Goal: Information Seeking & Learning: Learn about a topic

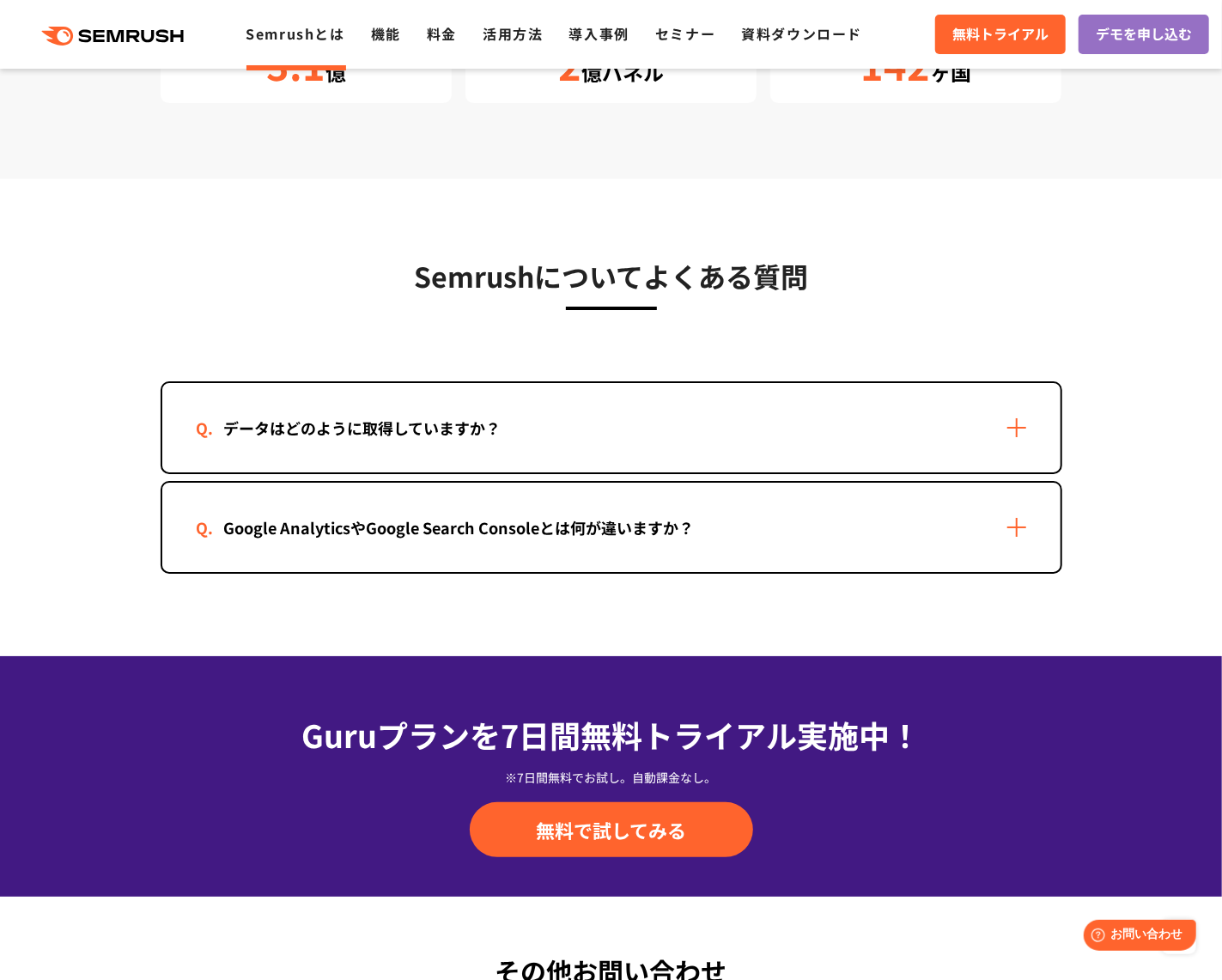
scroll to position [3330, 0]
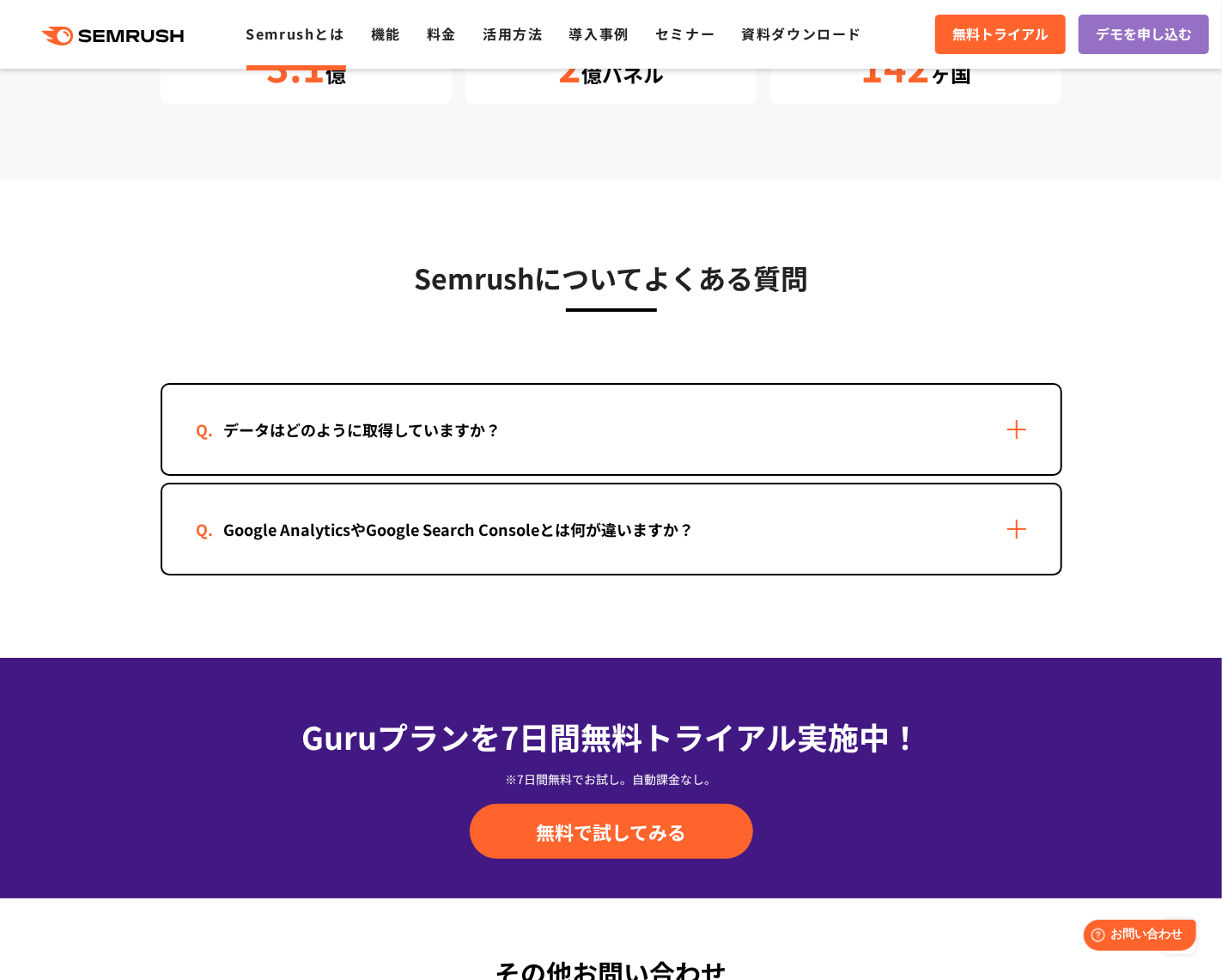
click at [588, 406] on div "データはどのように取得していますか？" at bounding box center [611, 429] width 898 height 90
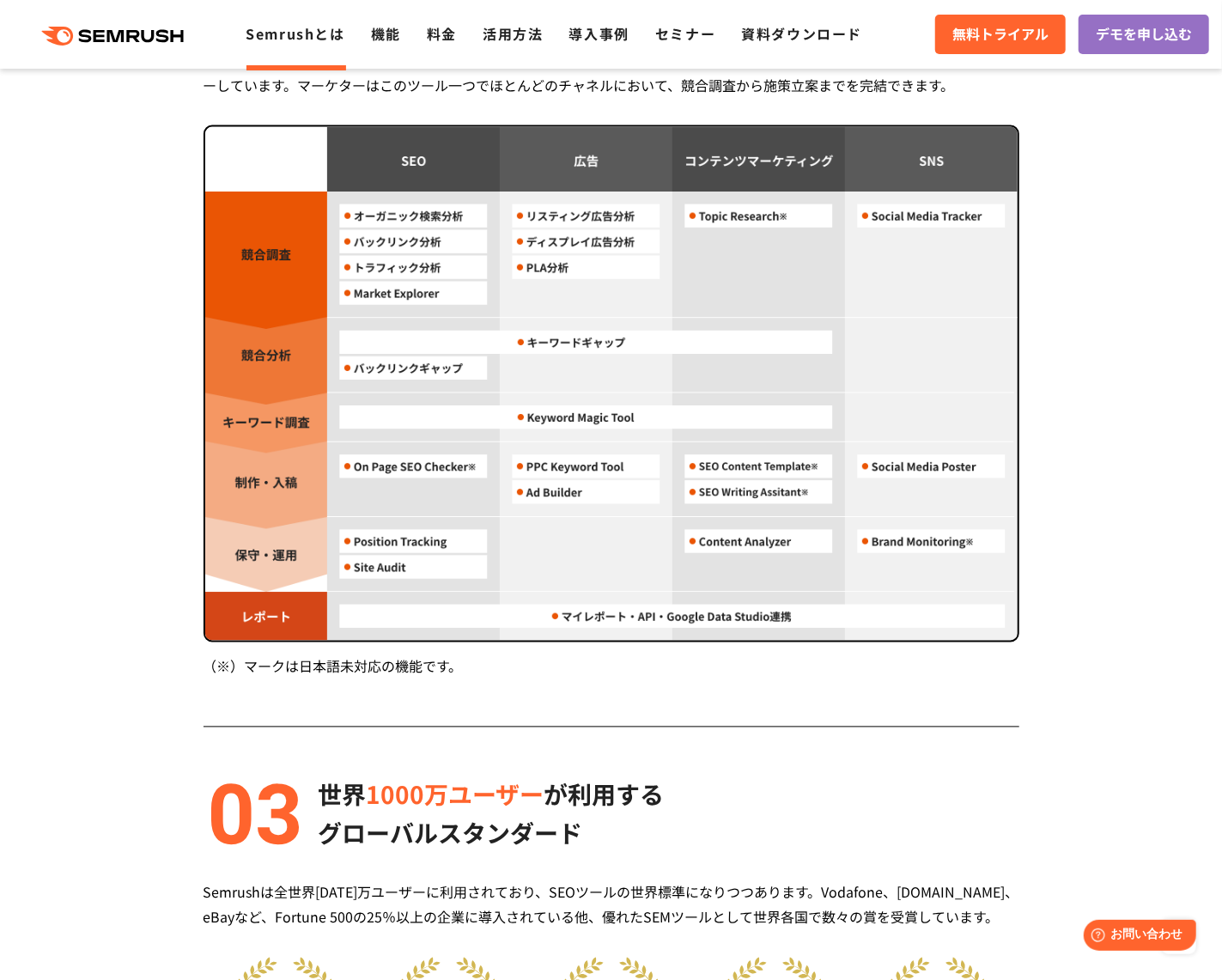
scroll to position [1525, 0]
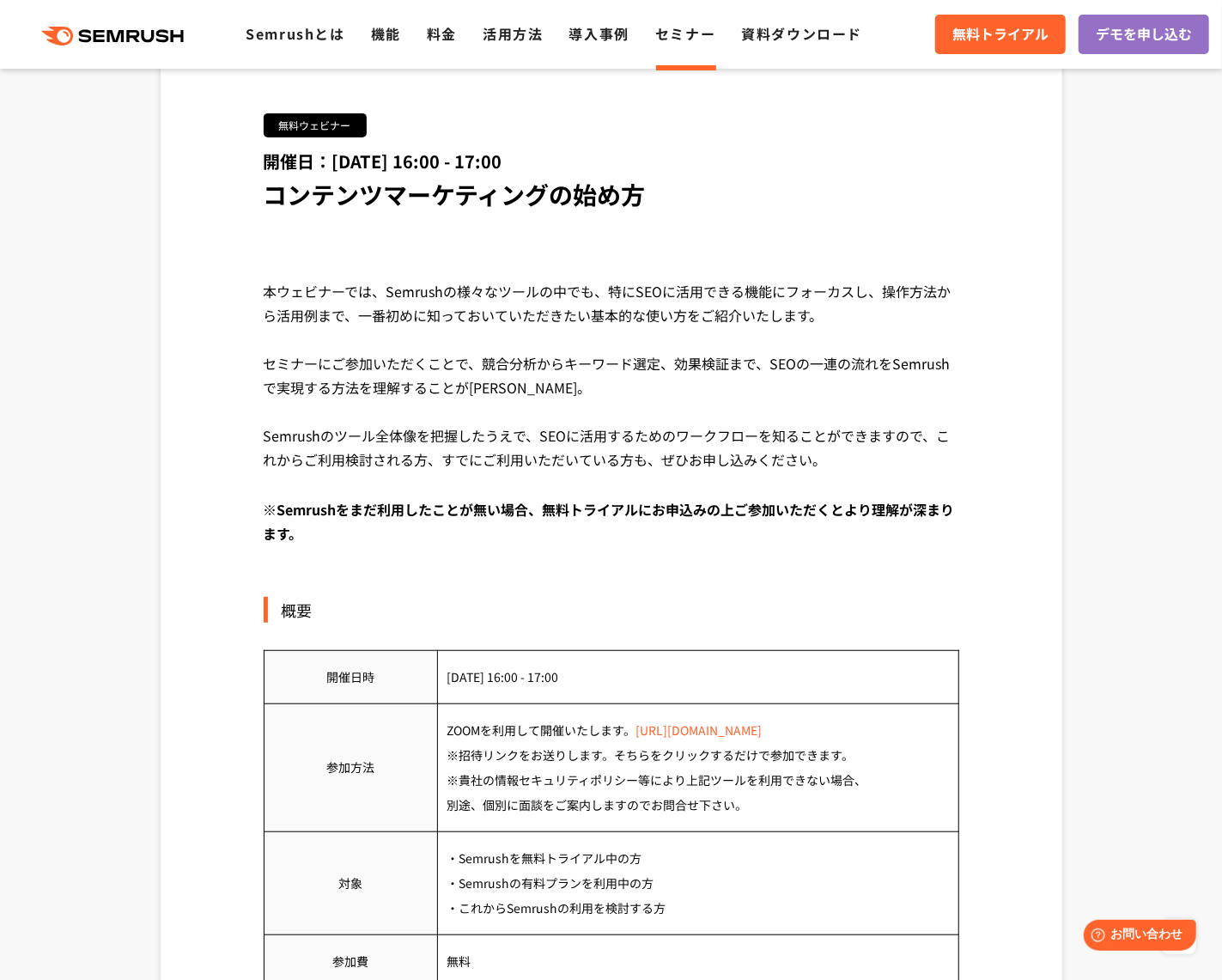
scroll to position [156, 0]
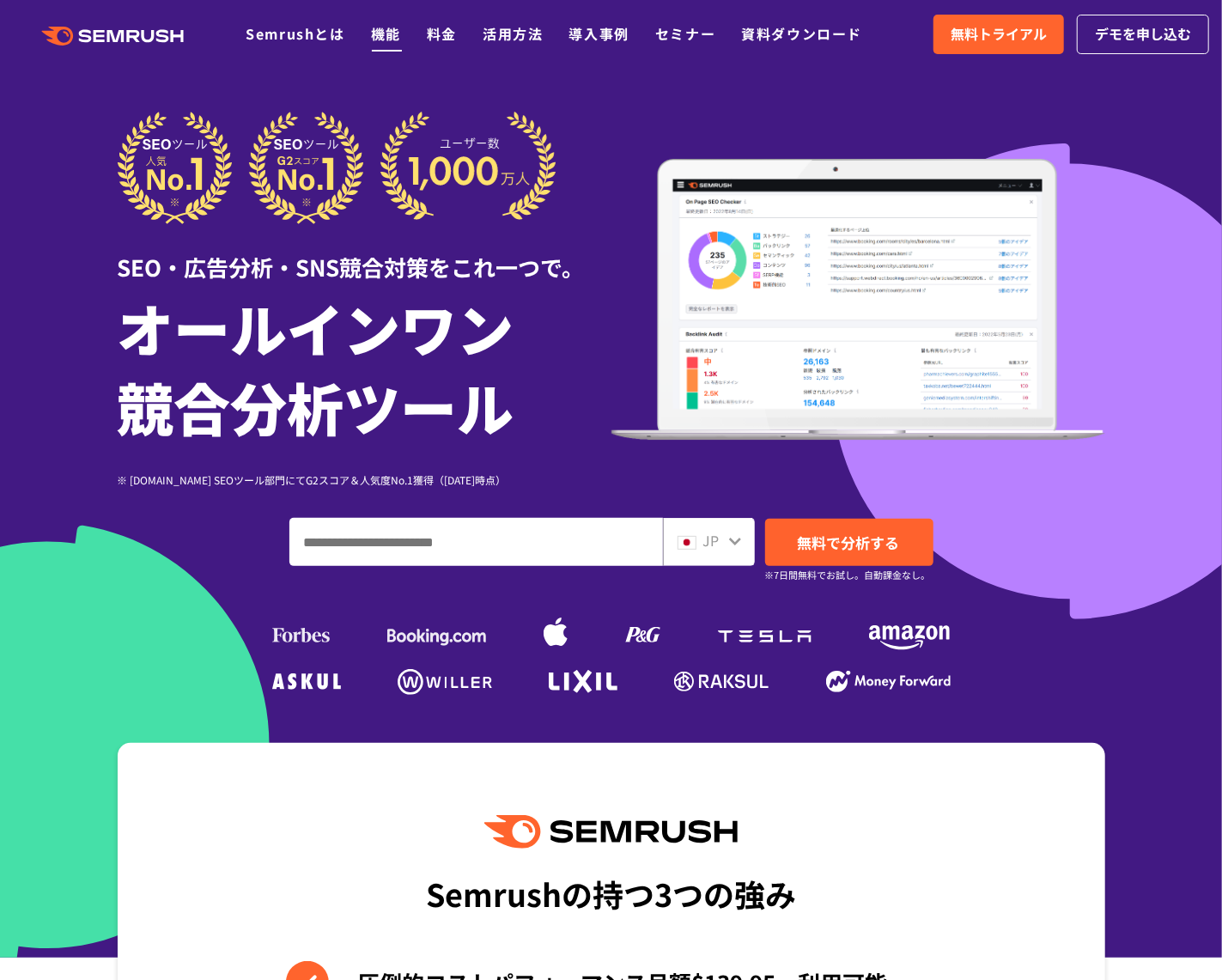
click at [379, 23] on li "機能" at bounding box center [386, 34] width 30 height 22
click at [383, 41] on link "機能" at bounding box center [386, 33] width 30 height 21
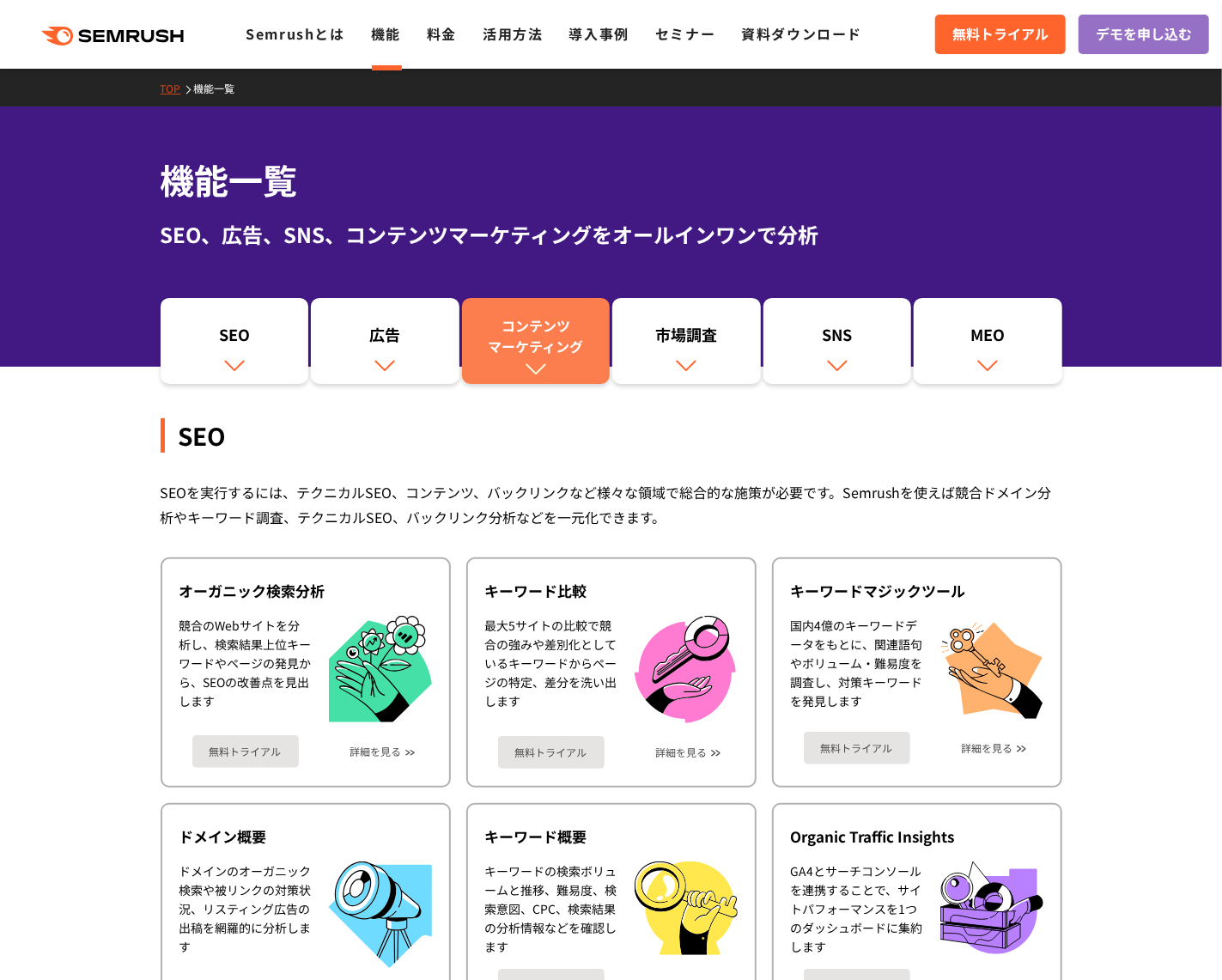
click at [552, 327] on div "コンテンツ マーケティング" at bounding box center [537, 335] width 131 height 41
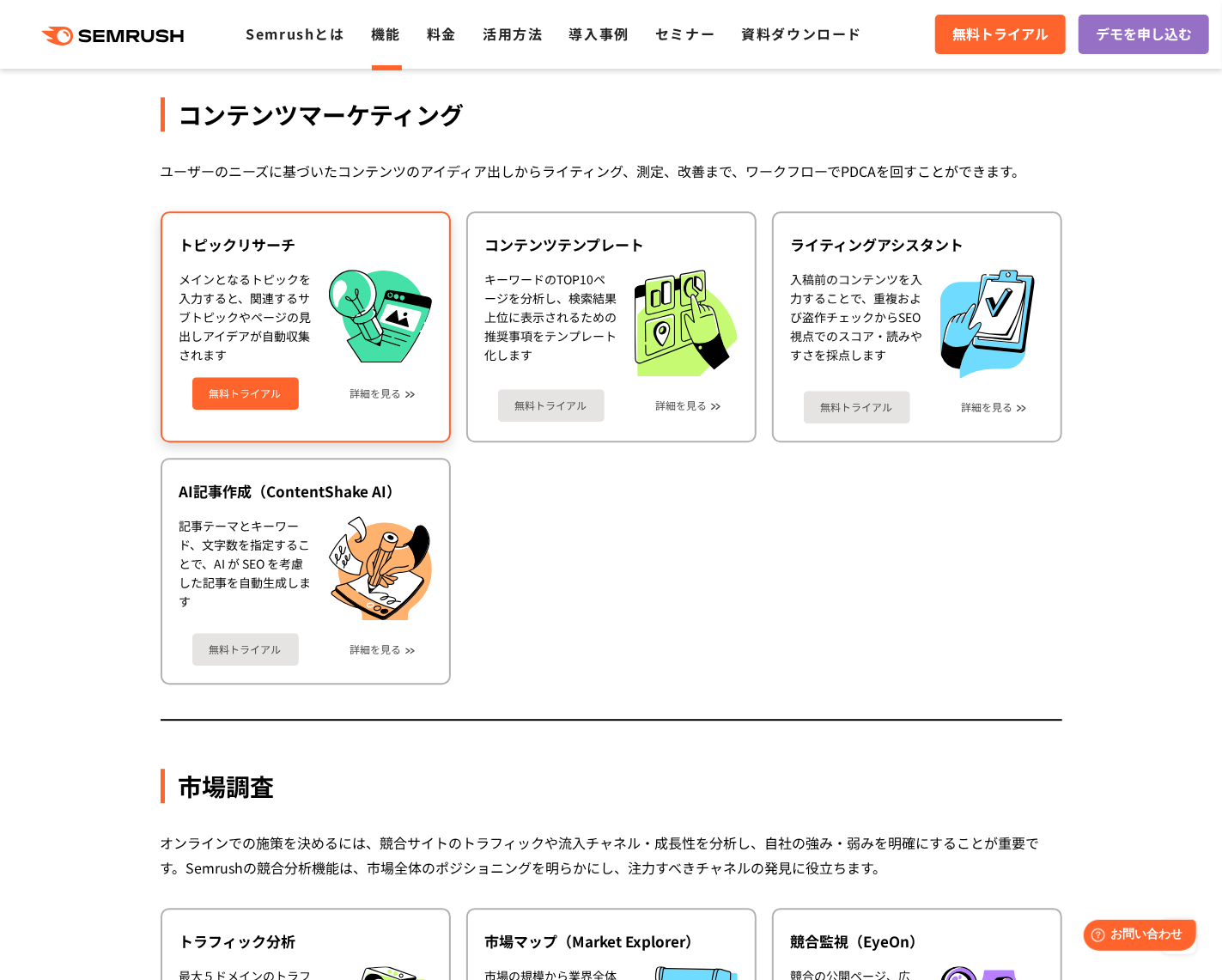
click at [379, 378] on div "無料トライアル 詳細を見る" at bounding box center [306, 387] width 253 height 46
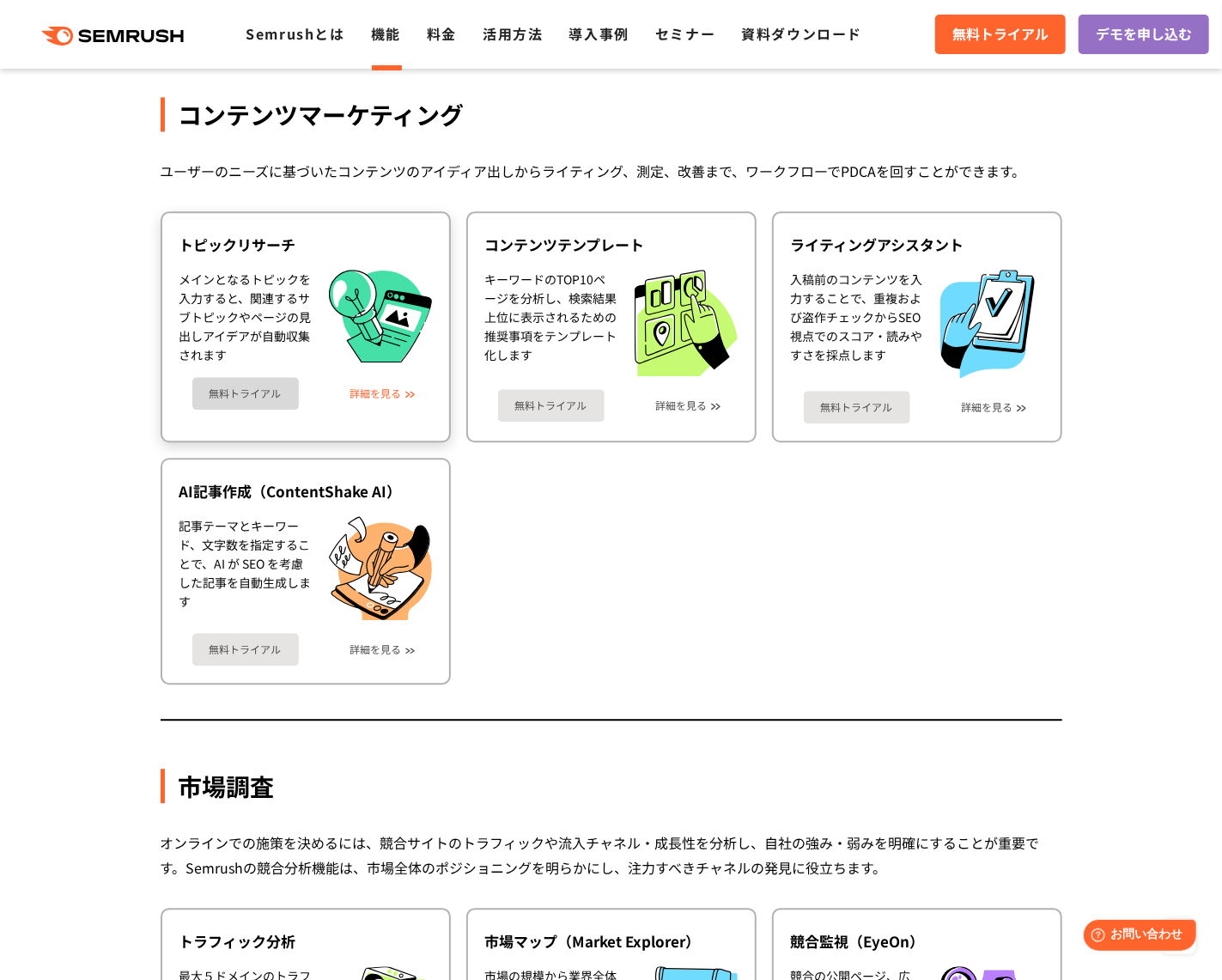
click at [390, 387] on link "詳細を見る" at bounding box center [376, 393] width 52 height 12
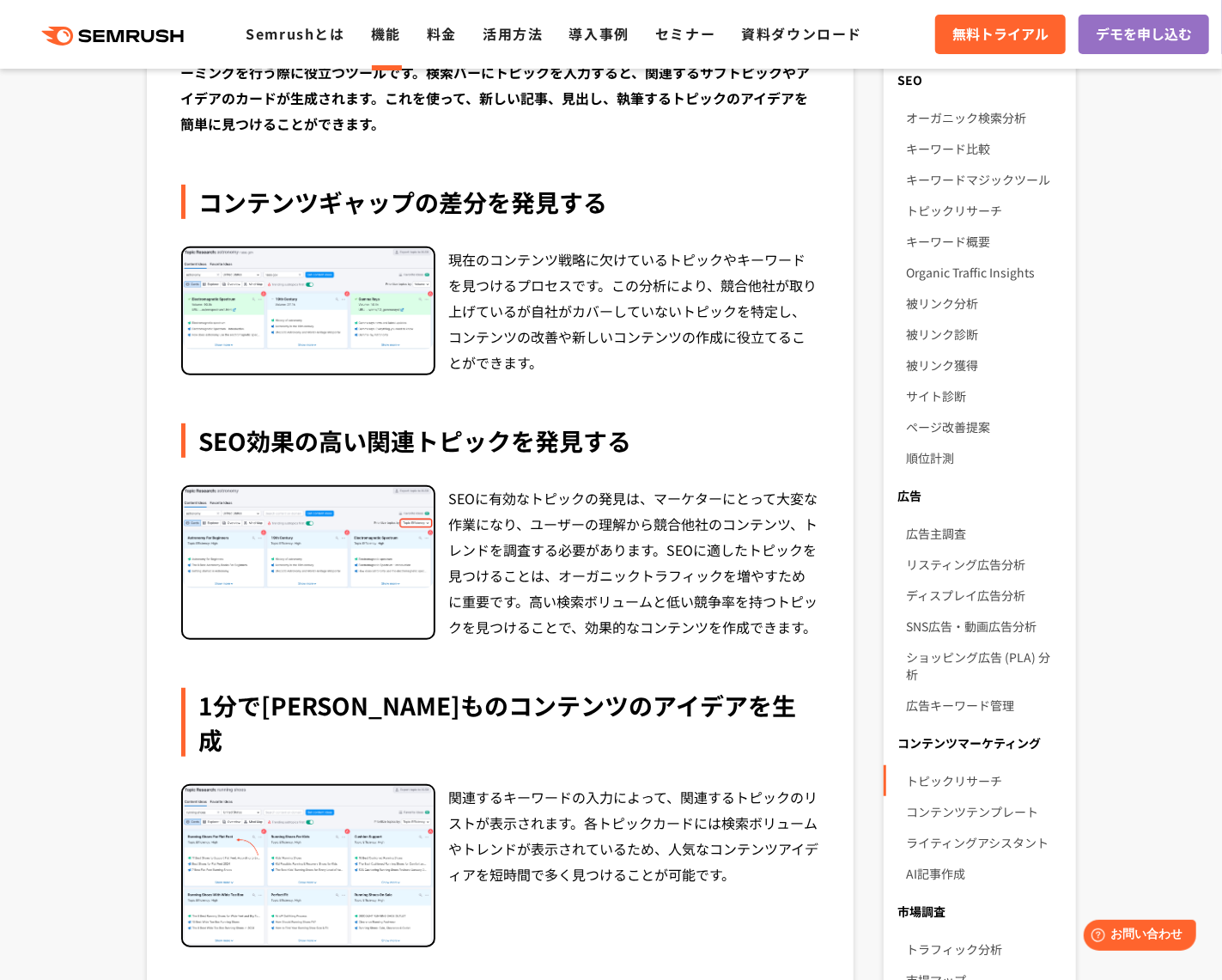
scroll to position [269, 0]
click at [398, 347] on img at bounding box center [309, 298] width 251 height 102
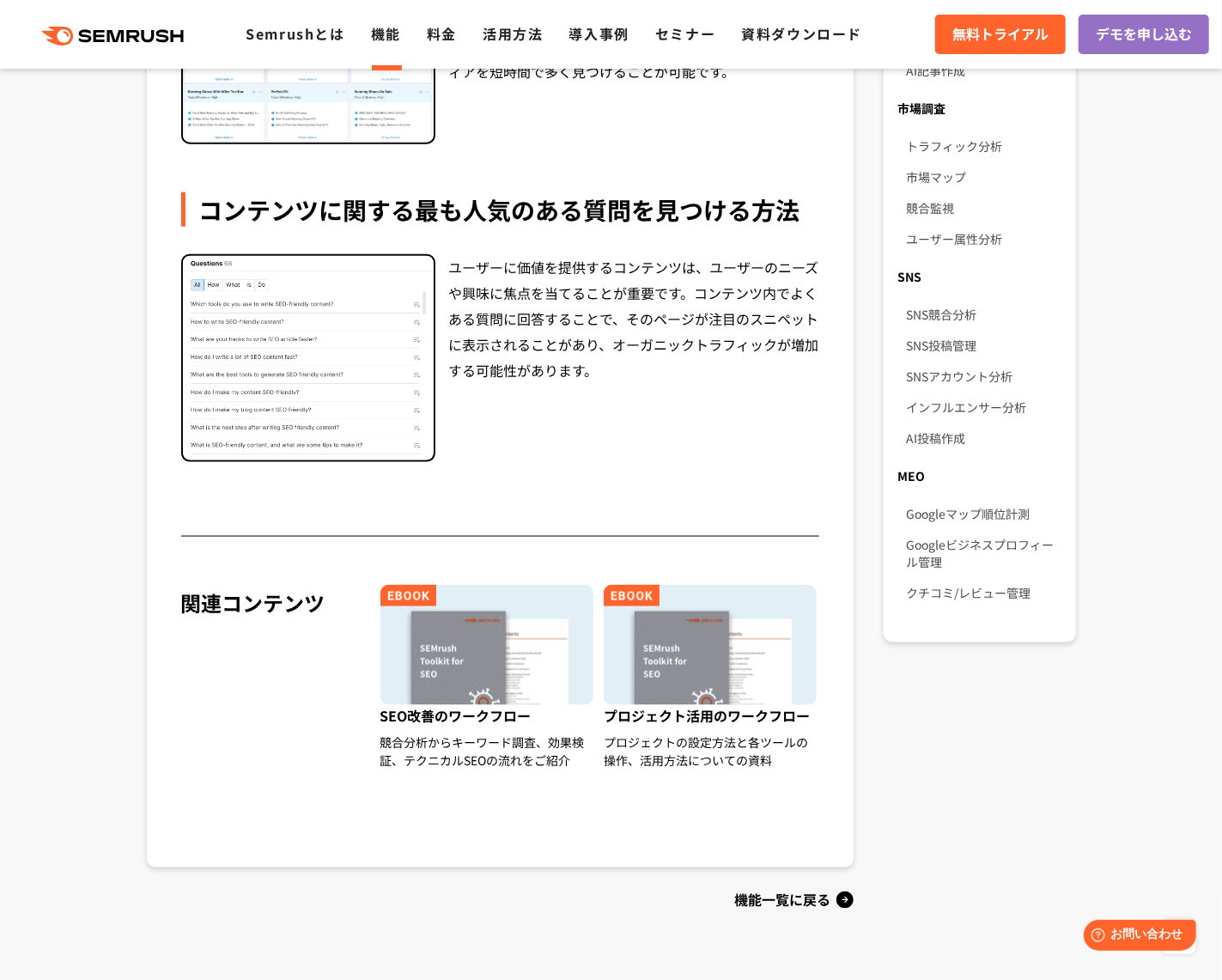
scroll to position [1072, 0]
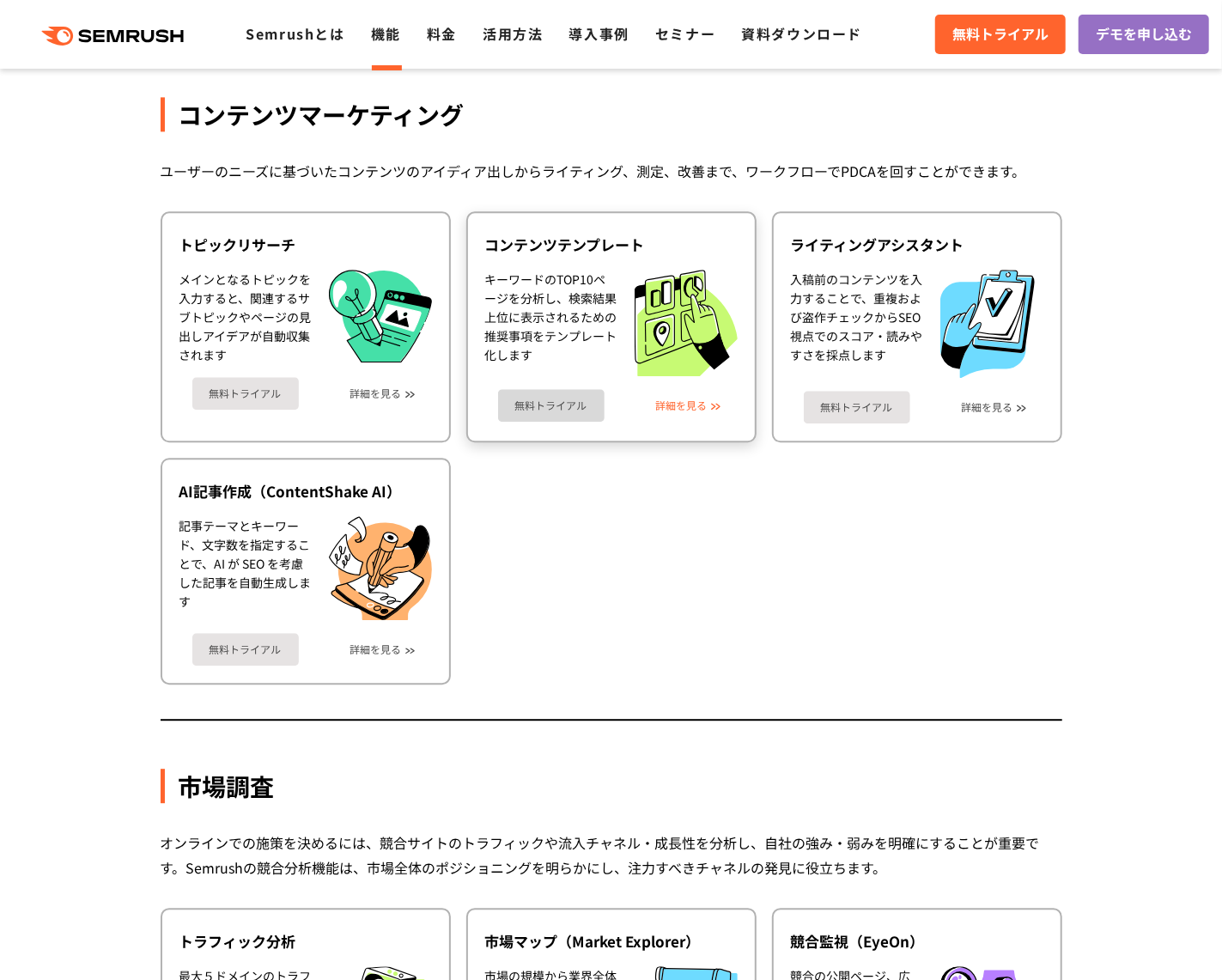
click at [668, 399] on link "詳細を見る" at bounding box center [682, 405] width 52 height 12
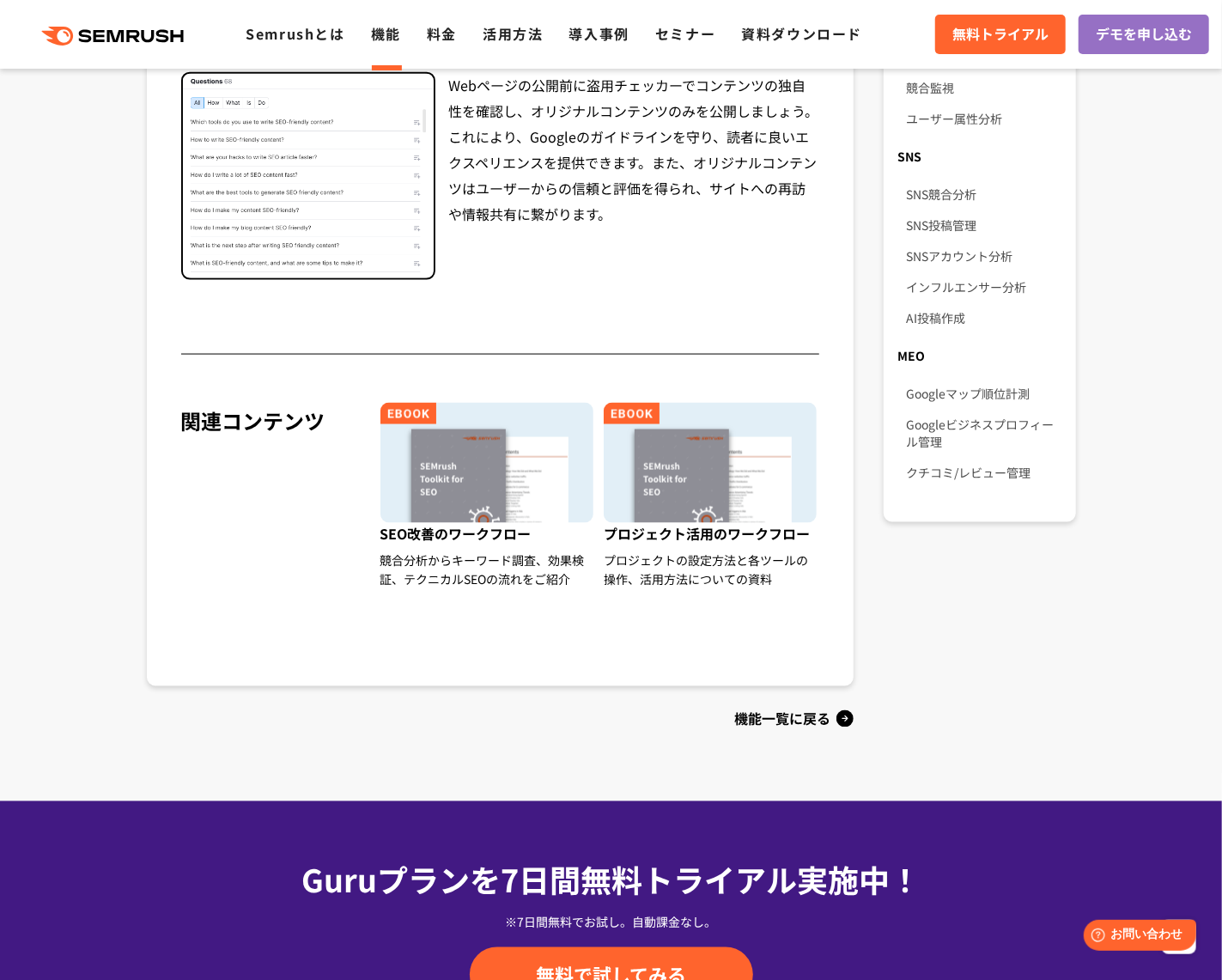
scroll to position [1192, 0]
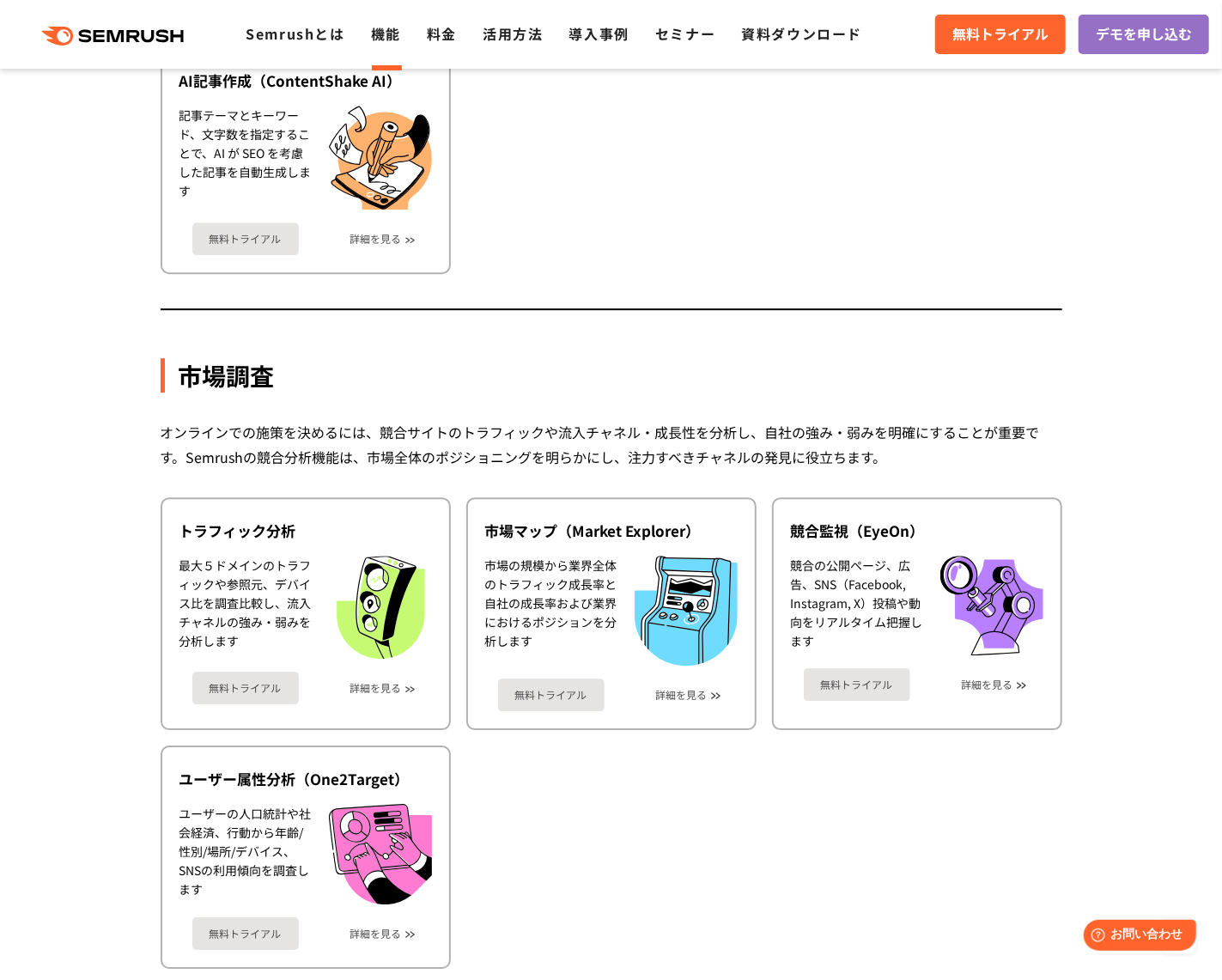
scroll to position [2621, 0]
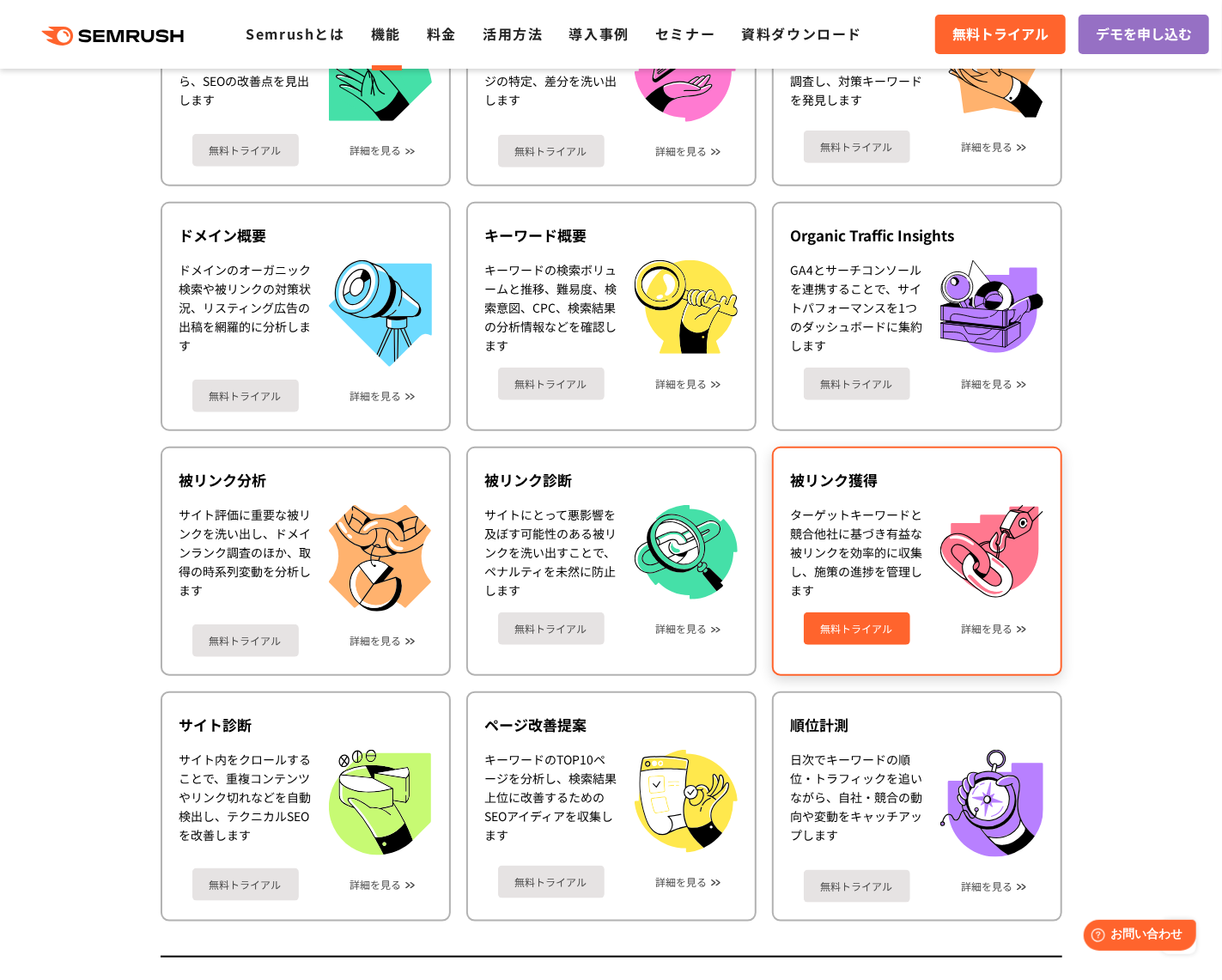
scroll to position [816, 0]
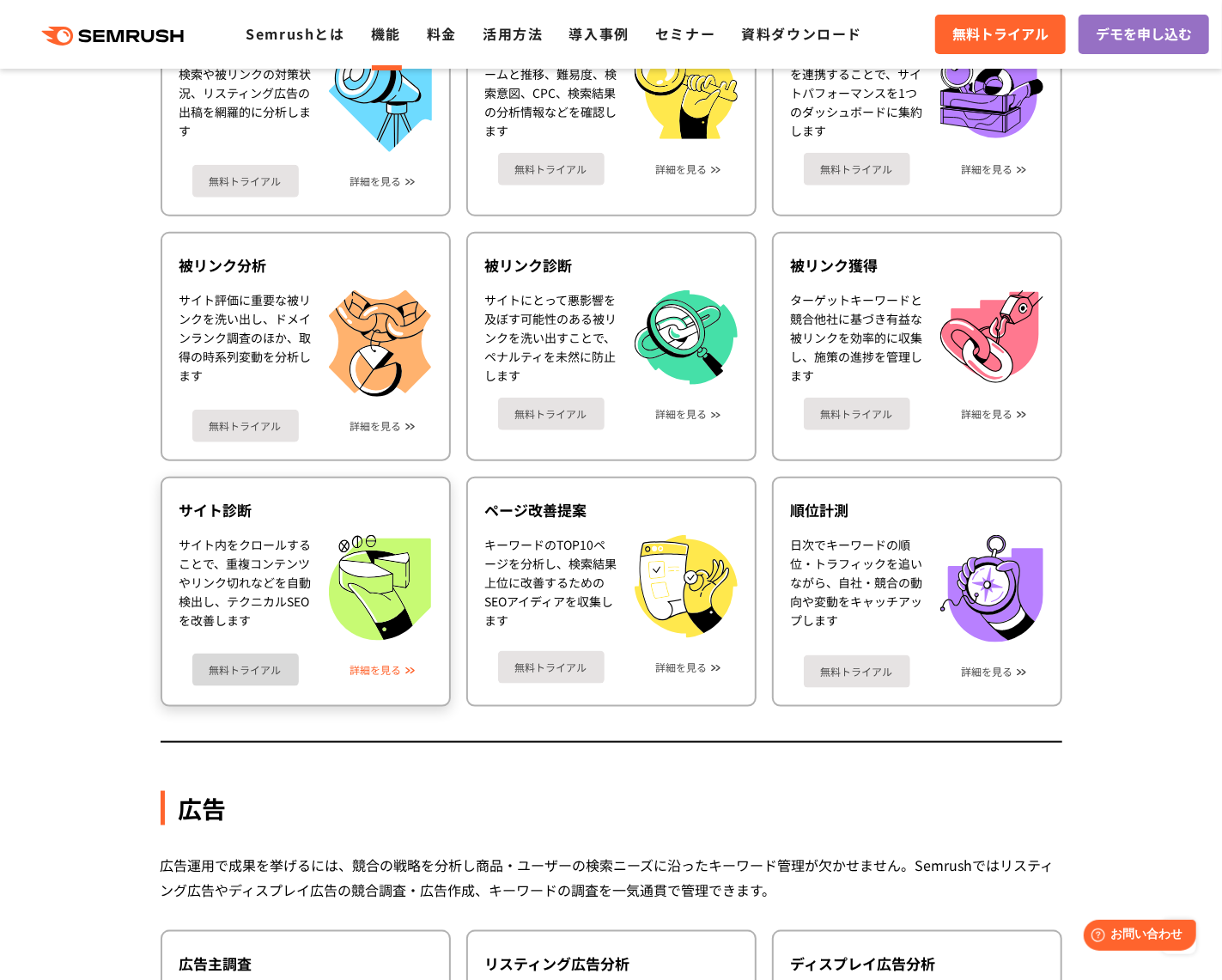
click at [381, 664] on link "詳細を見る" at bounding box center [376, 670] width 52 height 12
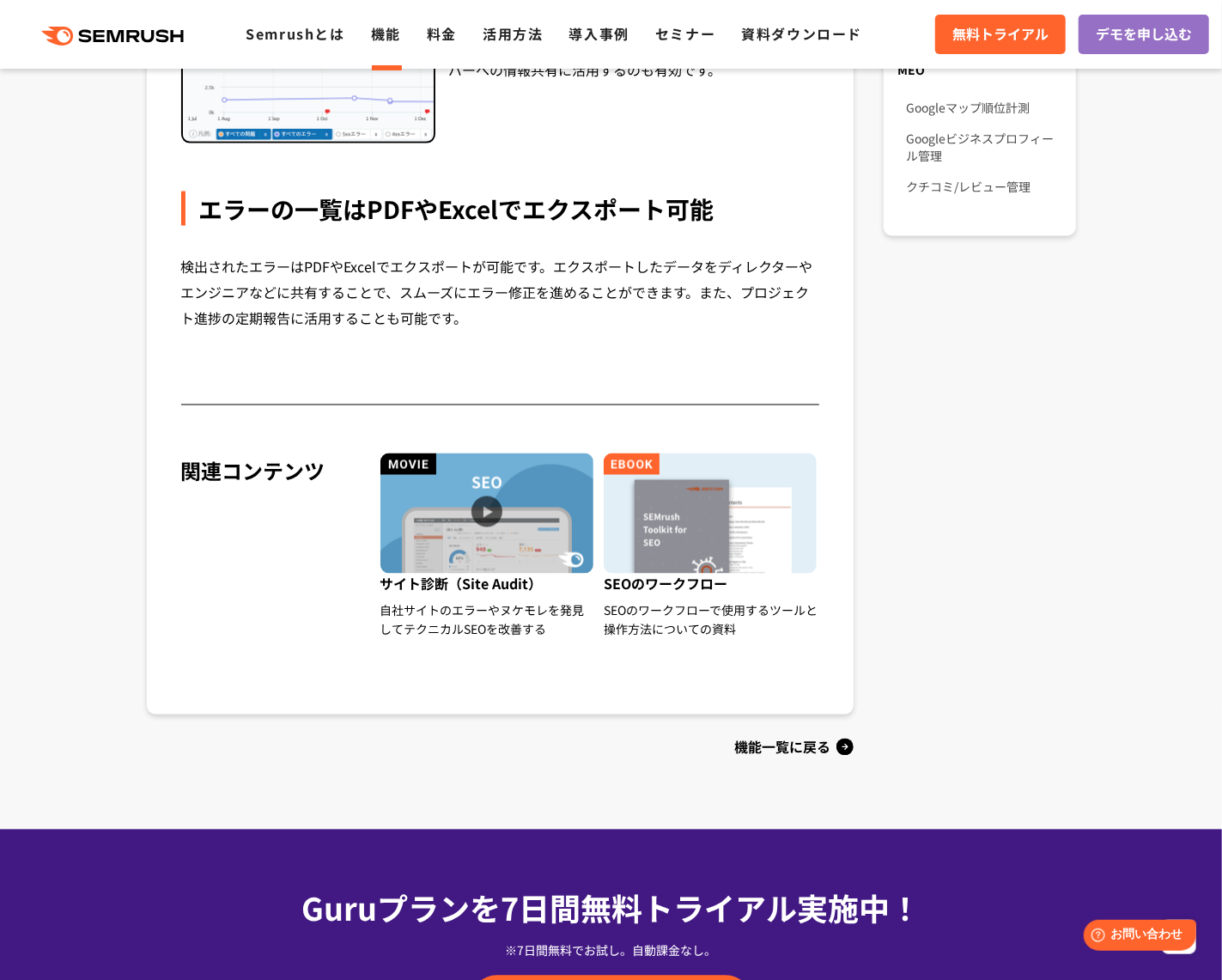
scroll to position [1494, 0]
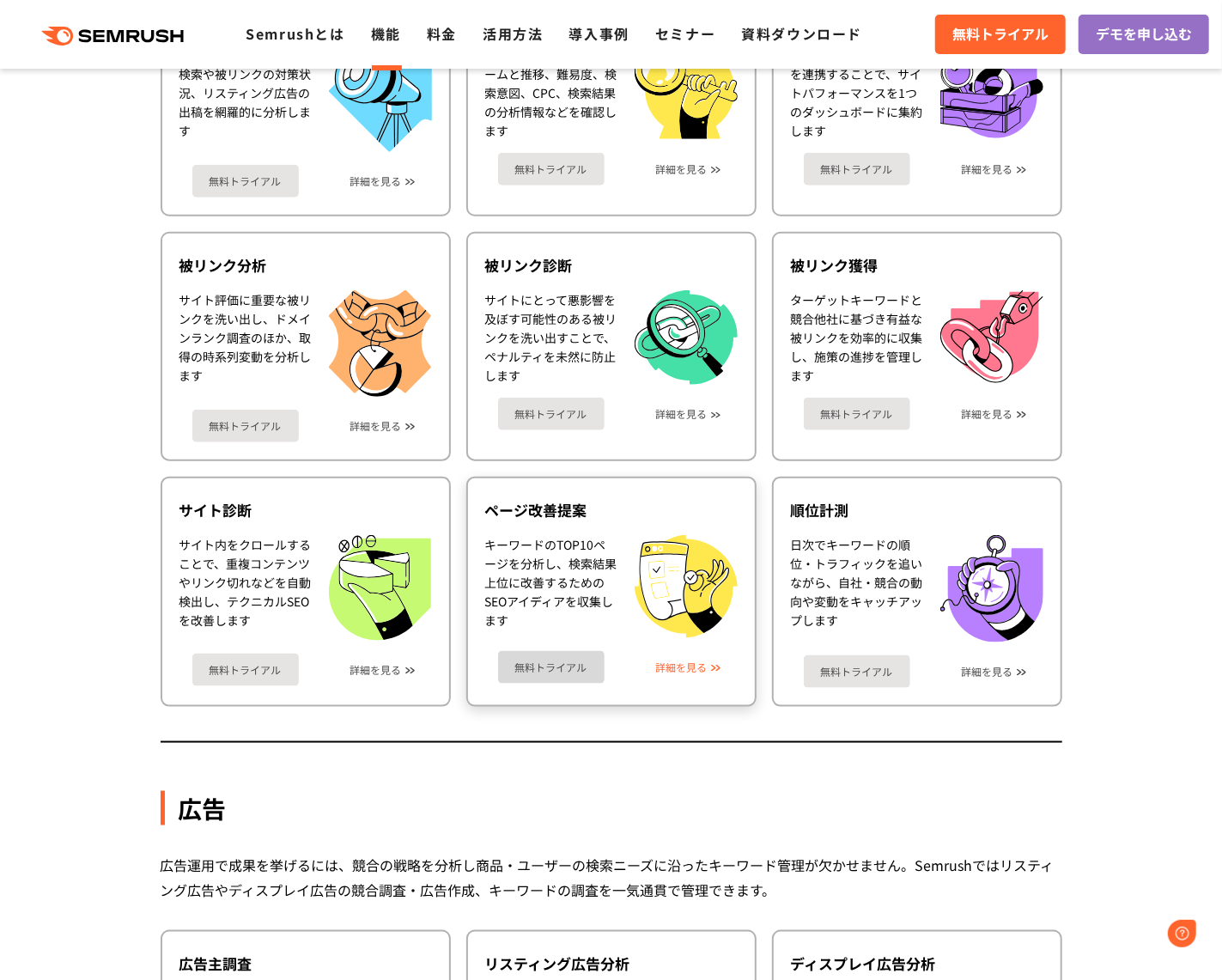
click at [671, 661] on link "詳細を見る" at bounding box center [682, 667] width 52 height 12
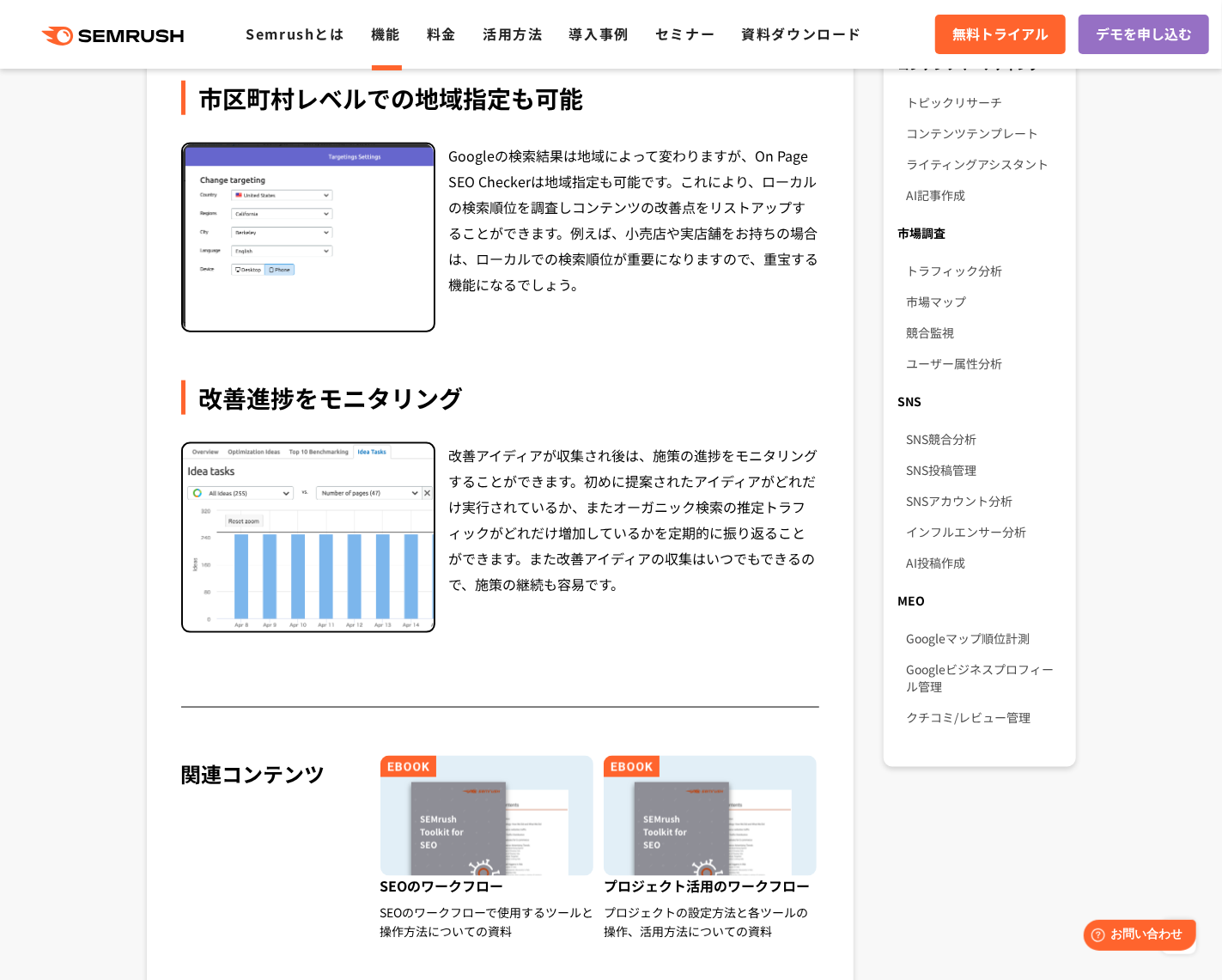
scroll to position [963, 0]
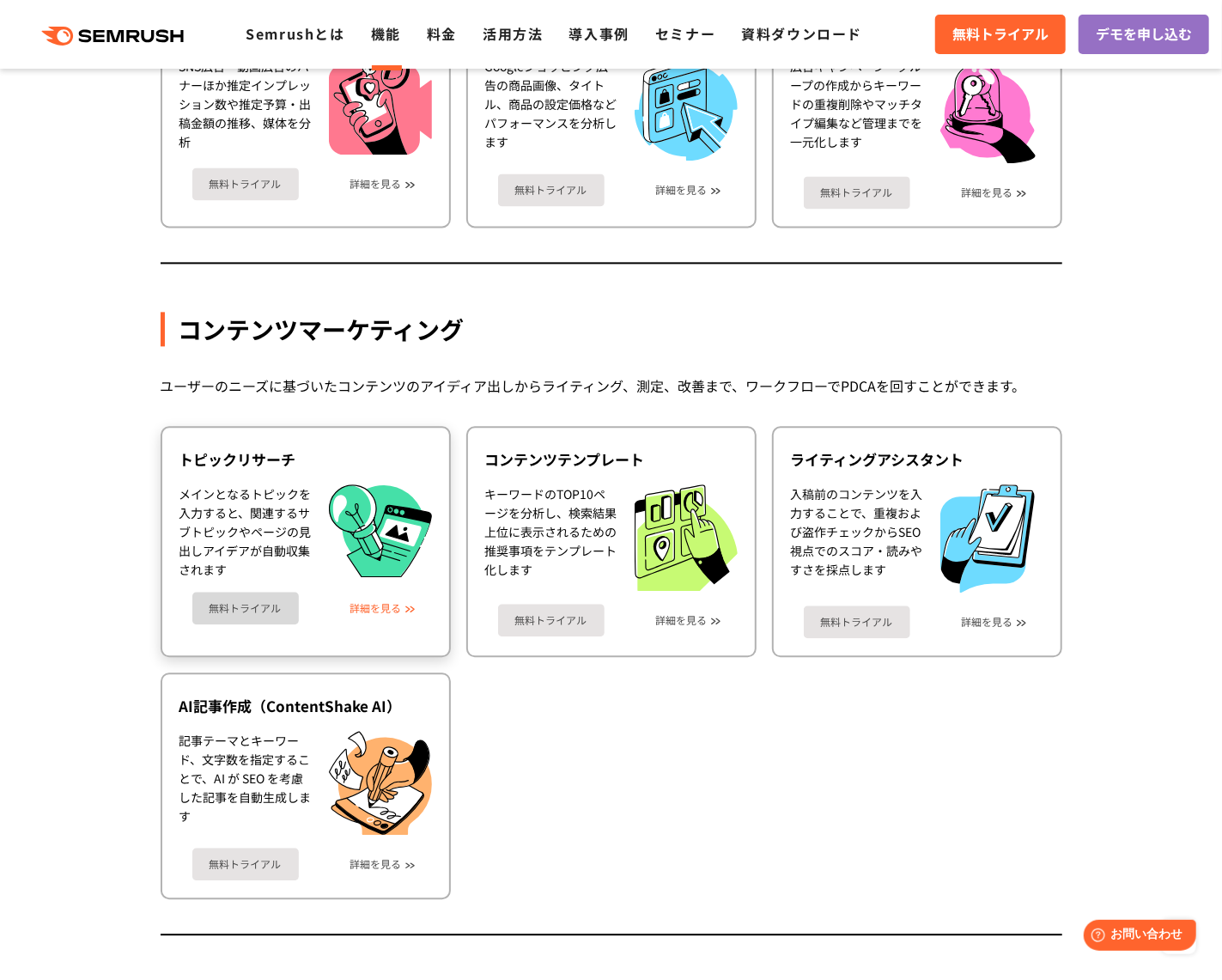
click at [382, 602] on link "詳細を見る" at bounding box center [376, 608] width 52 height 12
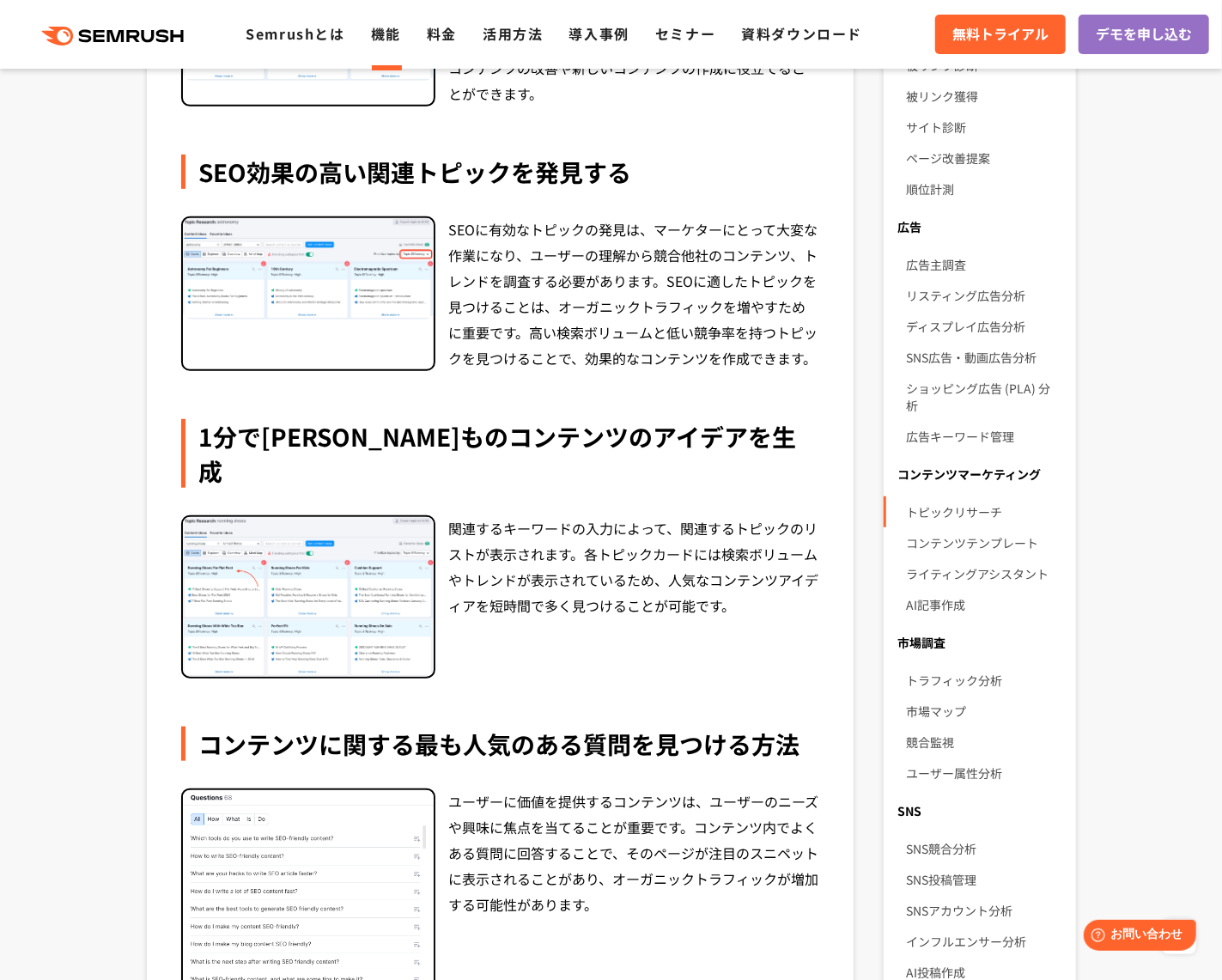
scroll to position [536, 0]
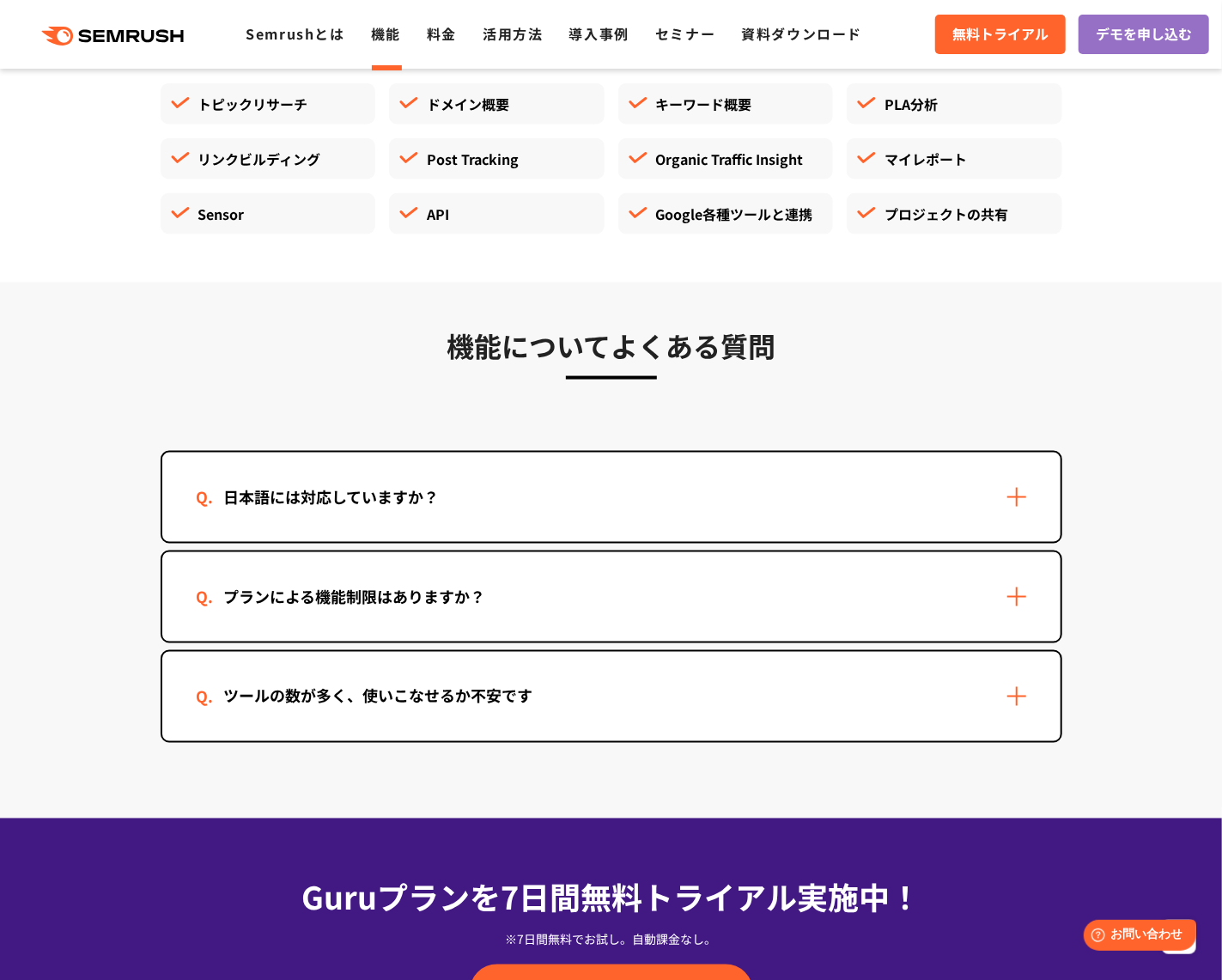
scroll to position [4867, 0]
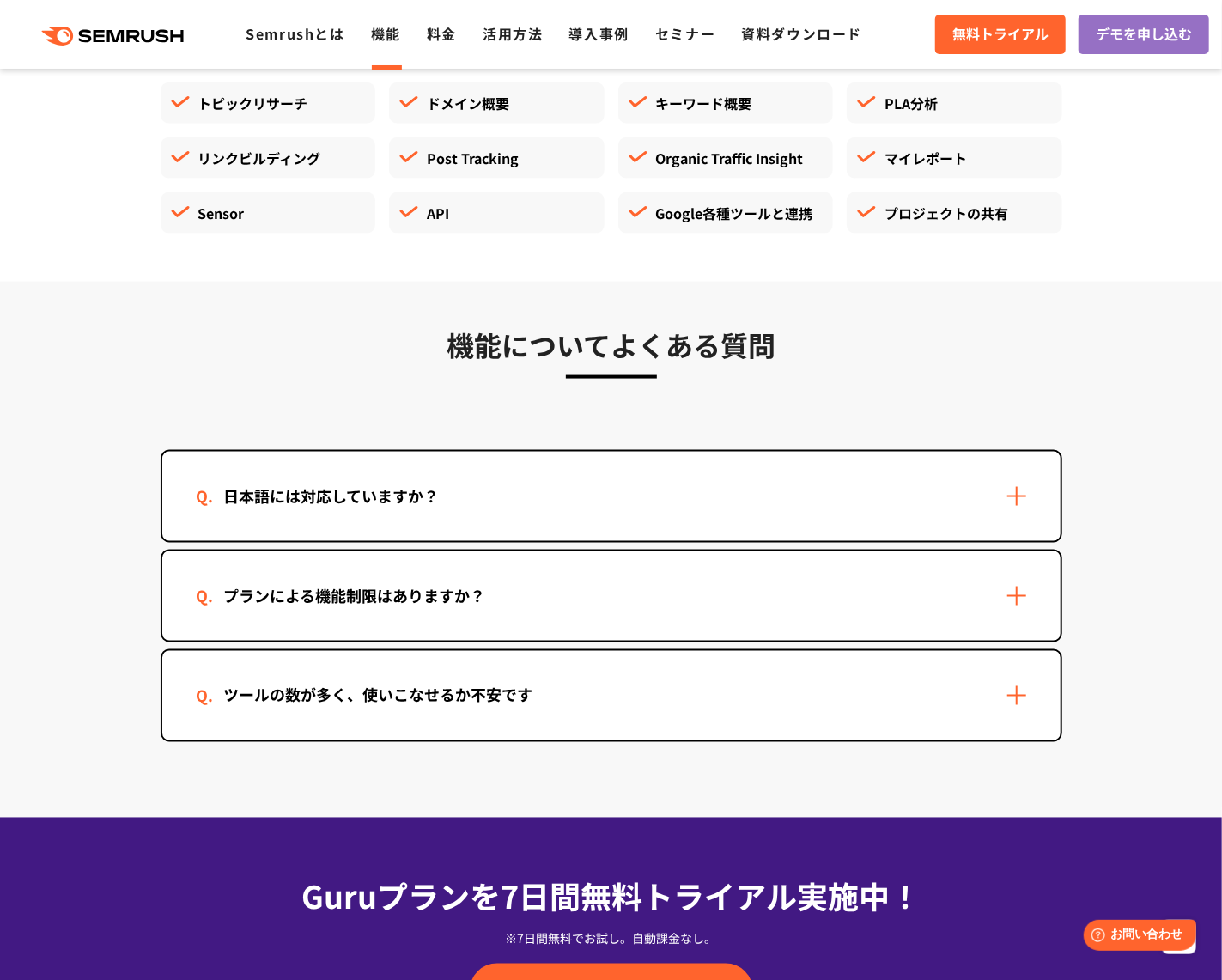
click at [580, 477] on div "日本語には対応していますか？" at bounding box center [611, 497] width 898 height 90
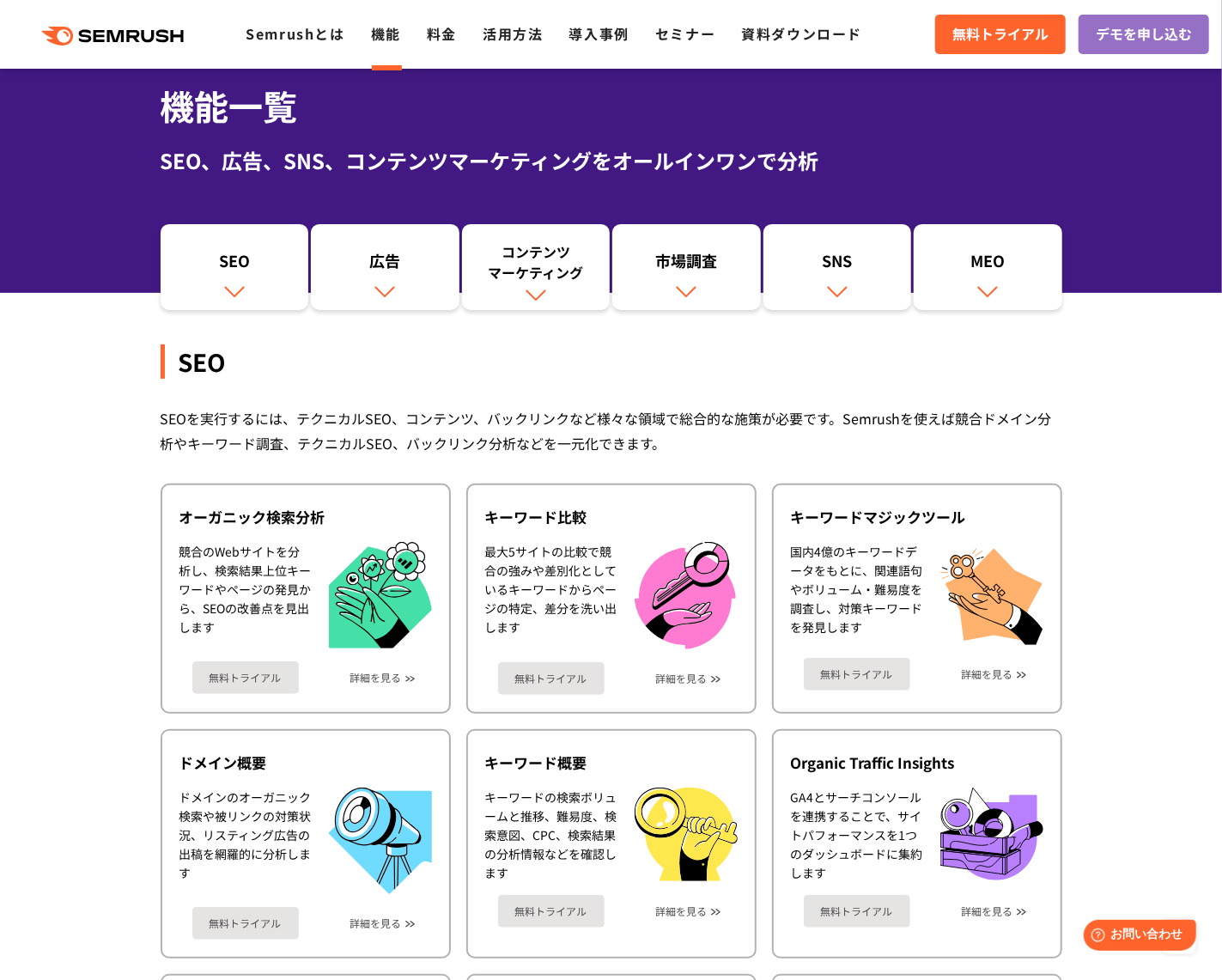
scroll to position [0, 0]
